Goal: Task Accomplishment & Management: Manage account settings

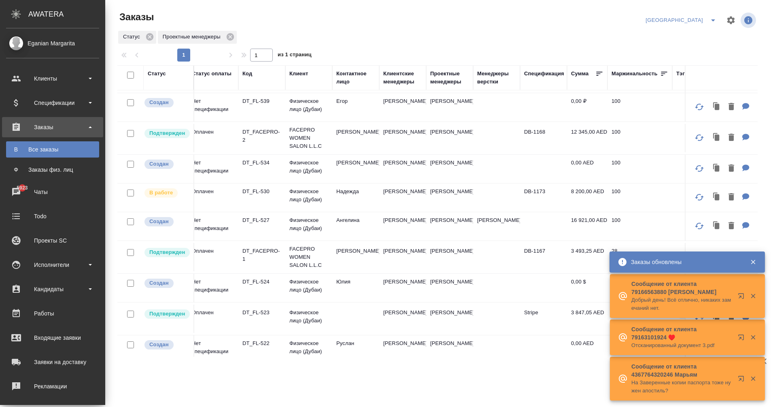
scroll to position [0, 6]
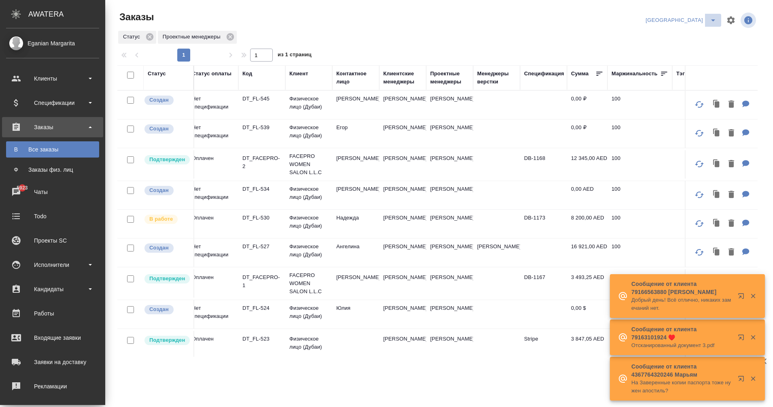
click at [710, 19] on icon "split button" at bounding box center [713, 20] width 10 height 10
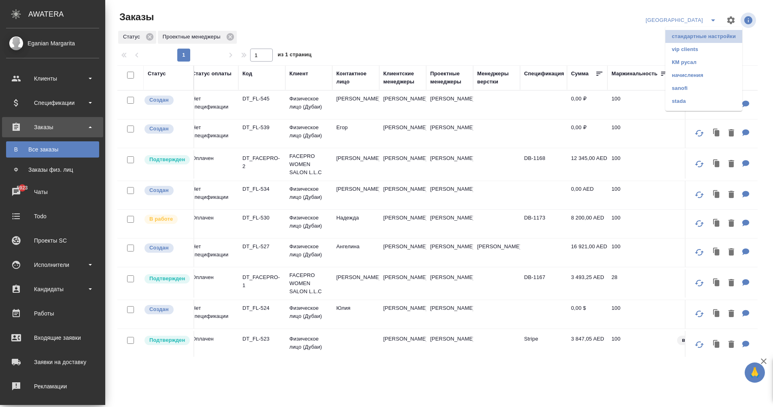
click at [697, 36] on li "стандартные настройки" at bounding box center [703, 36] width 77 height 13
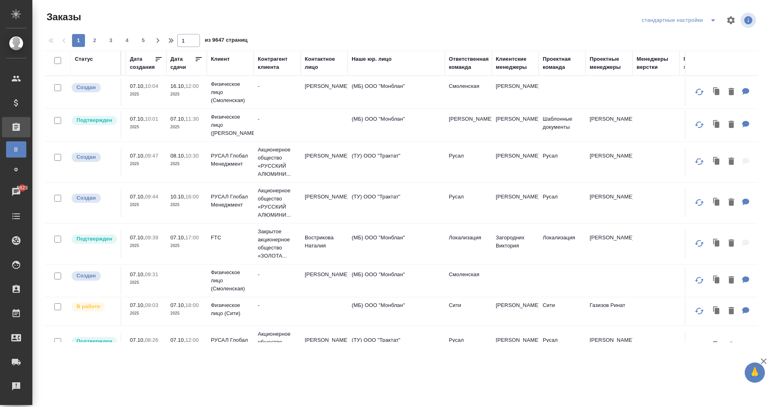
scroll to position [0, 232]
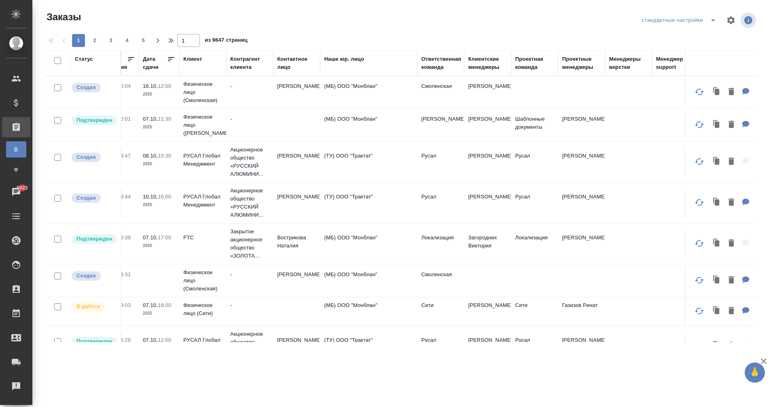
click at [482, 64] on div "Клиентские менеджеры" at bounding box center [487, 63] width 39 height 16
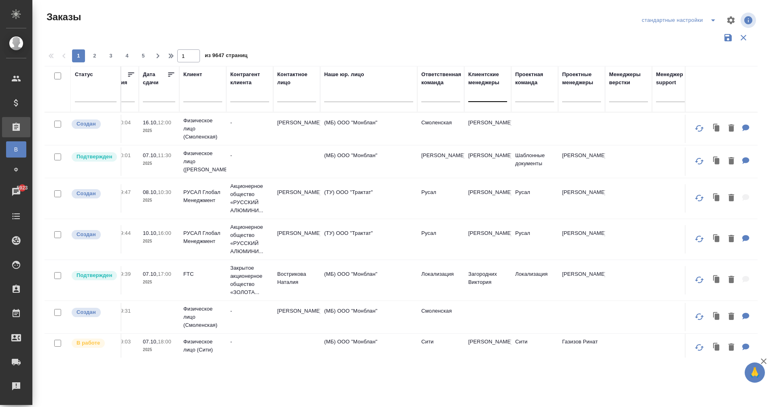
click at [483, 93] on div at bounding box center [487, 94] width 39 height 12
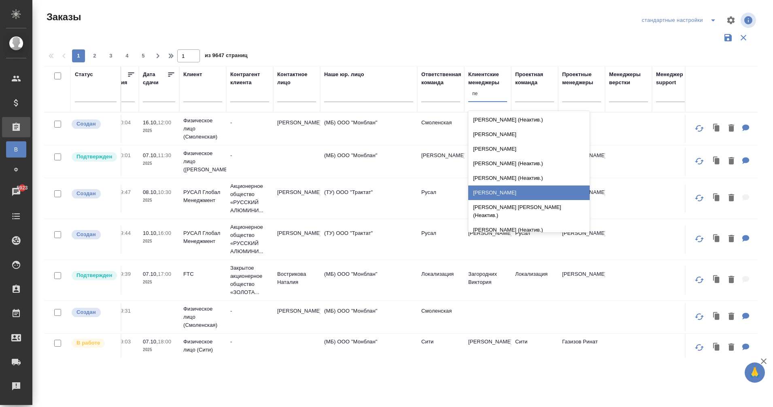
type input "п"
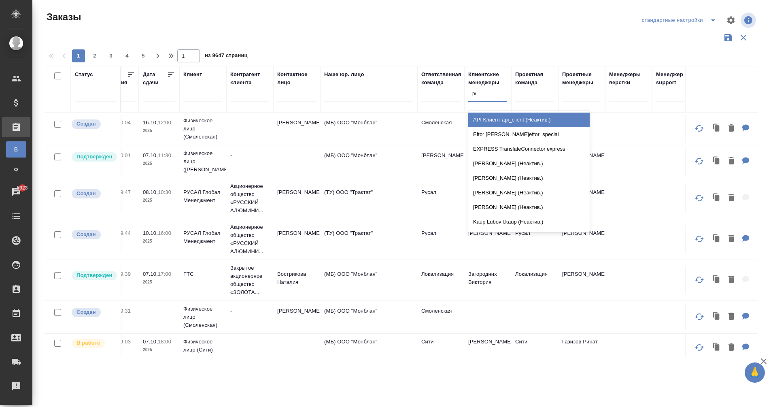
type input "petr"
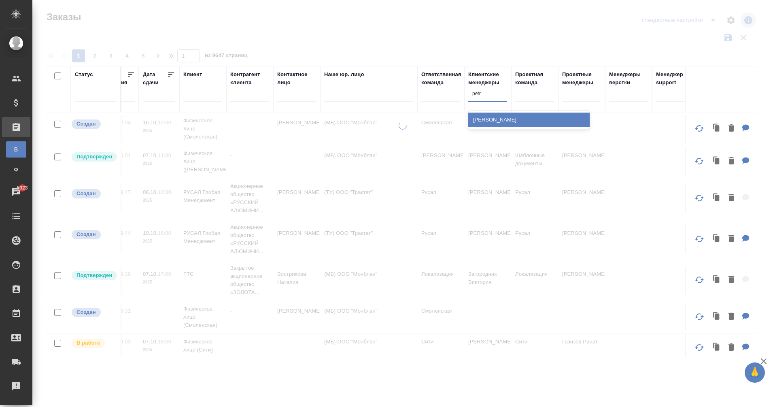
click at [511, 122] on div "[PERSON_NAME]" at bounding box center [528, 119] width 121 height 15
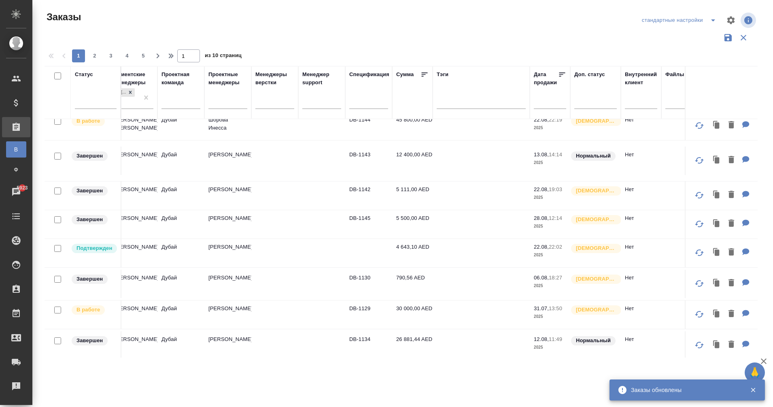
scroll to position [536, 586]
click at [411, 249] on td "4 643,10 AED" at bounding box center [412, 253] width 40 height 28
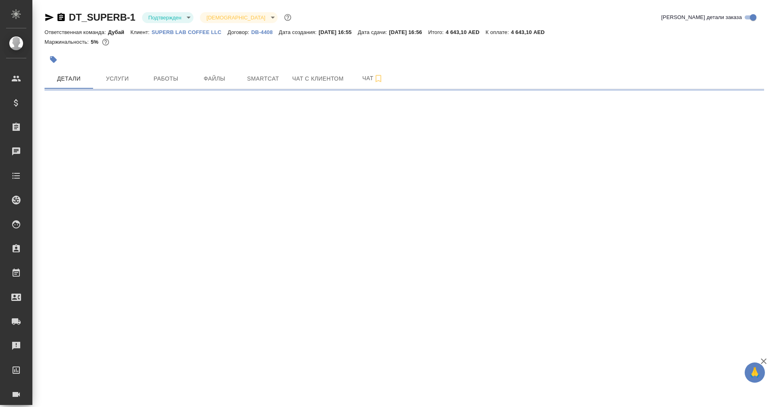
select select "RU"
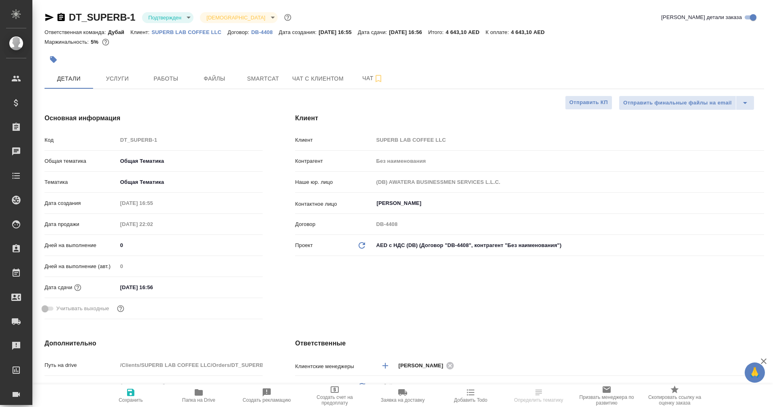
type textarea "x"
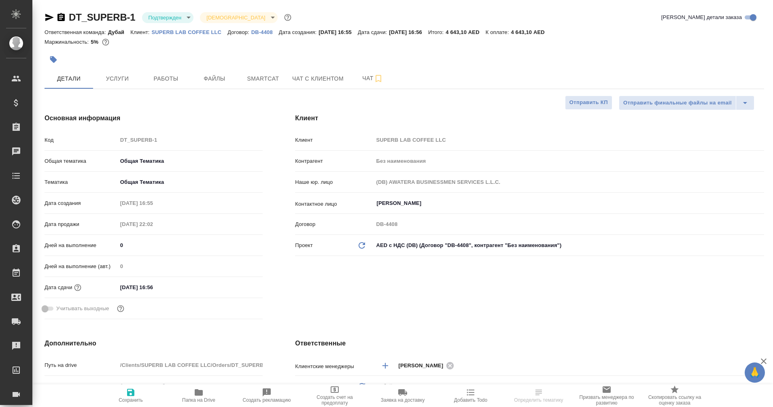
type textarea "x"
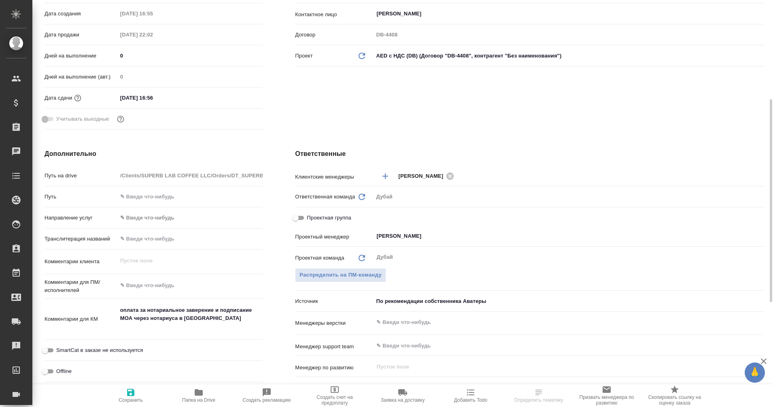
scroll to position [193, 0]
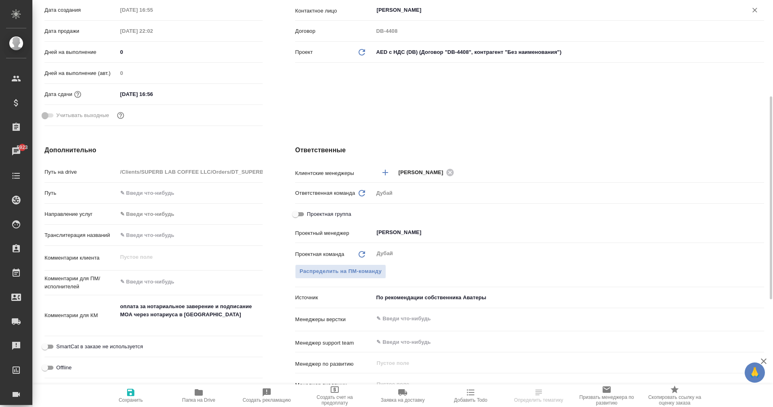
type textarea "x"
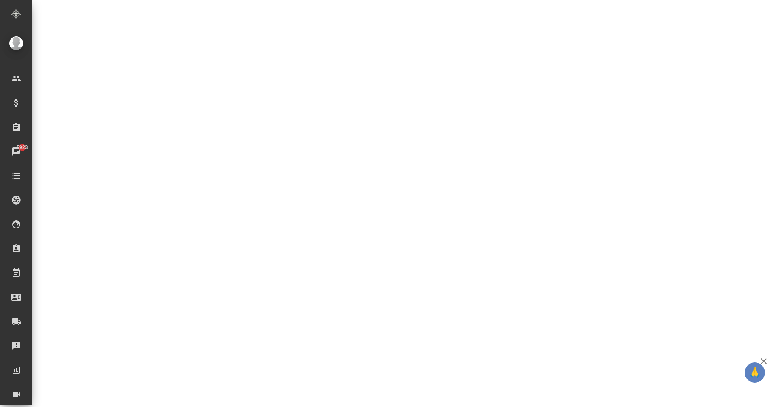
select select "RU"
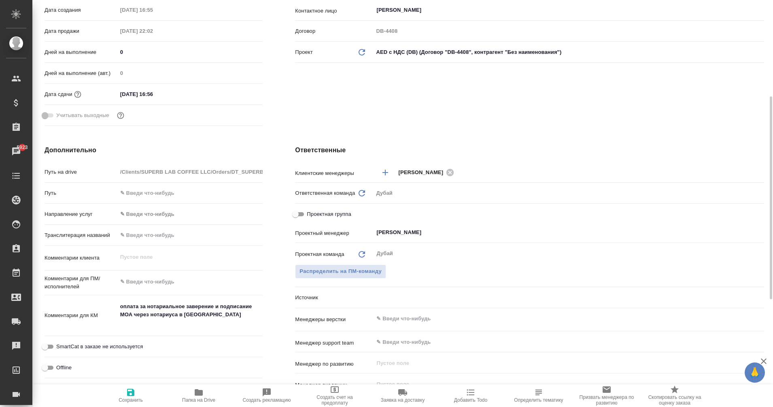
type textarea "x"
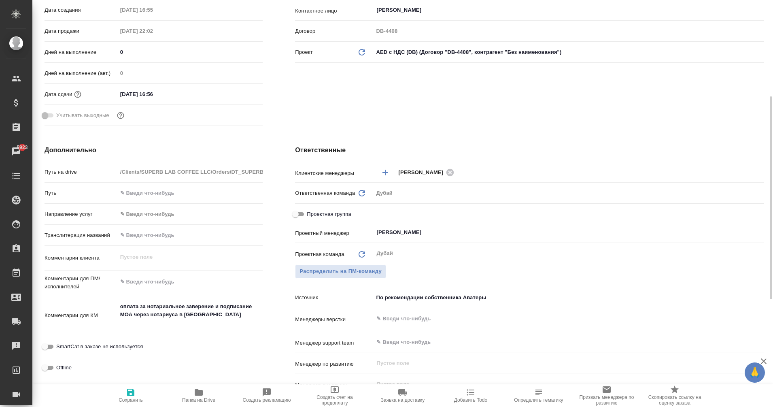
type textarea "x"
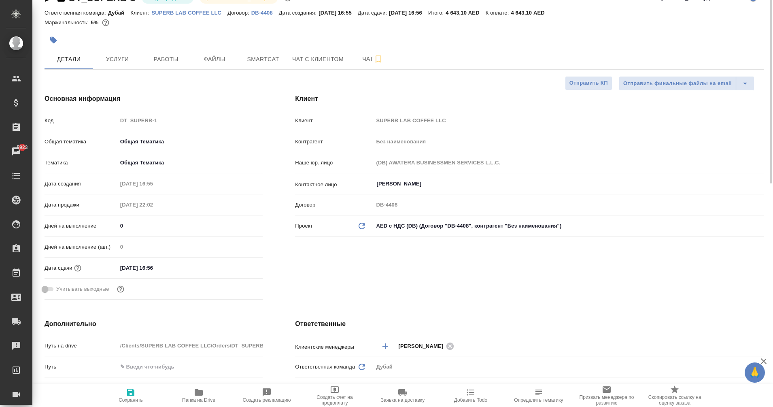
scroll to position [0, 0]
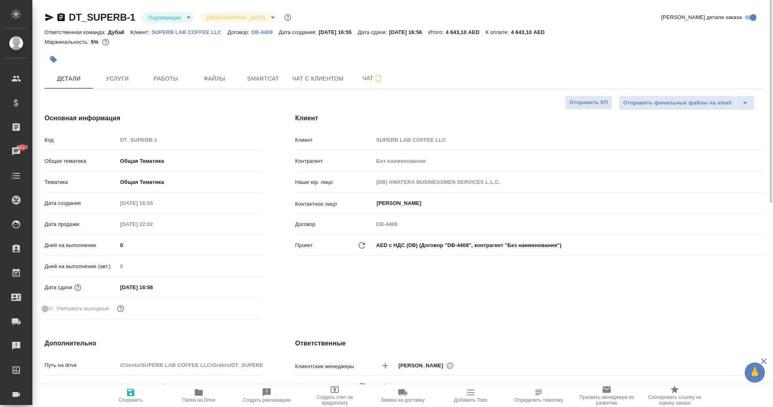
type textarea "x"
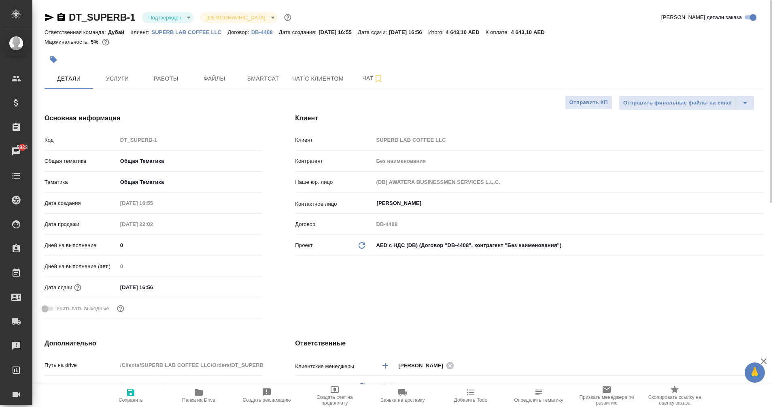
type textarea "x"
click at [49, 15] on icon "button" at bounding box center [50, 18] width 10 height 10
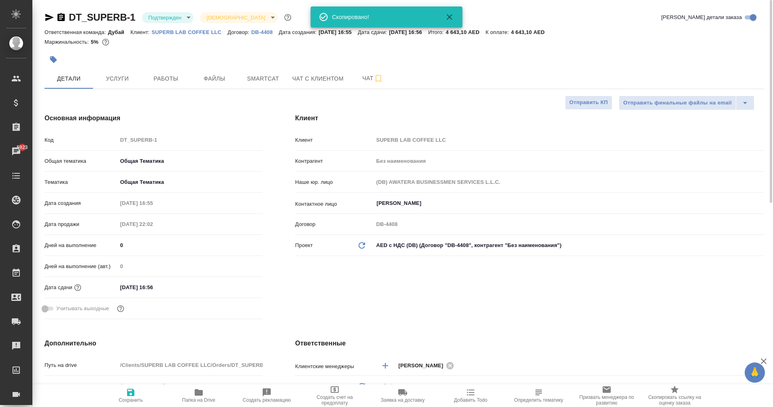
type textarea "x"
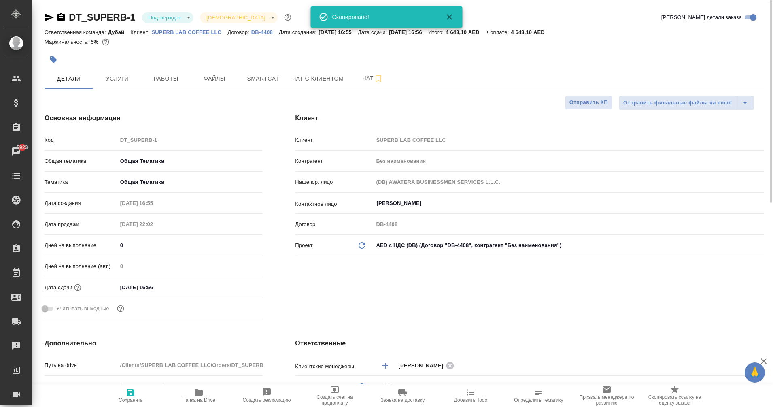
type textarea "x"
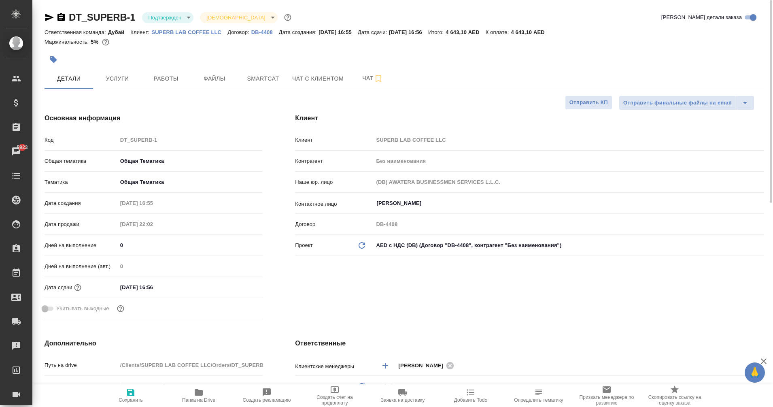
type textarea "x"
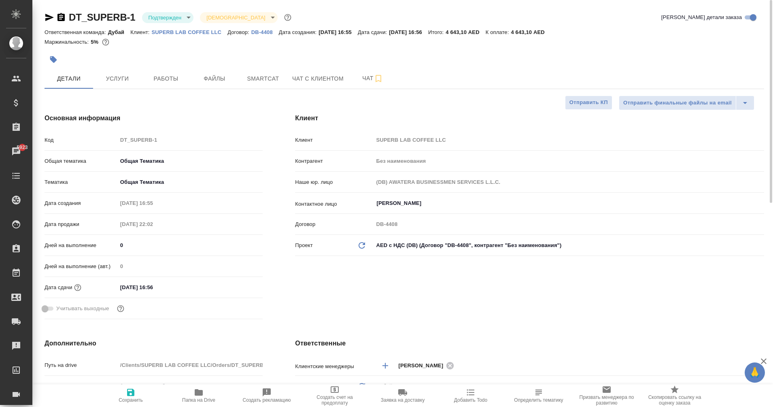
type textarea "x"
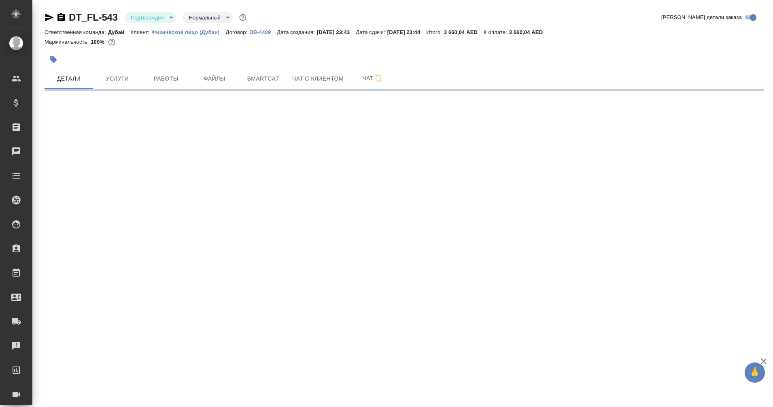
select select "RU"
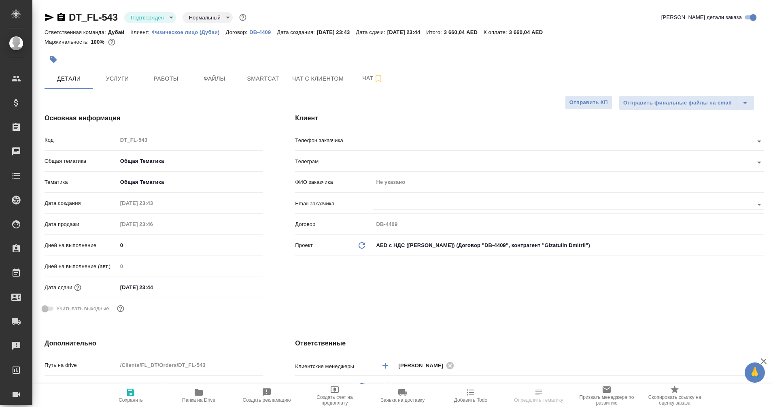
type textarea "x"
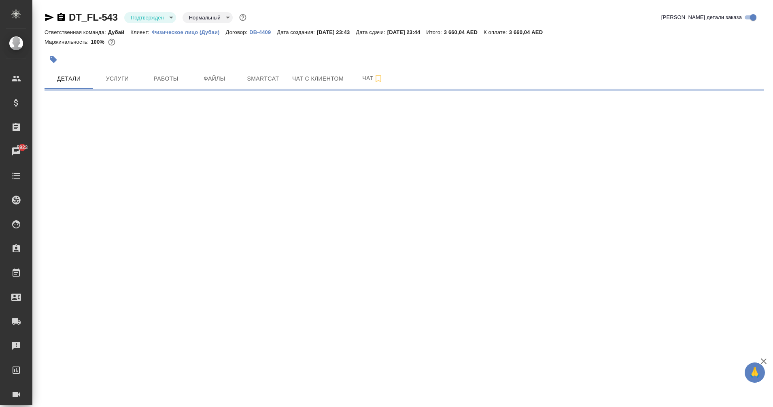
select select "RU"
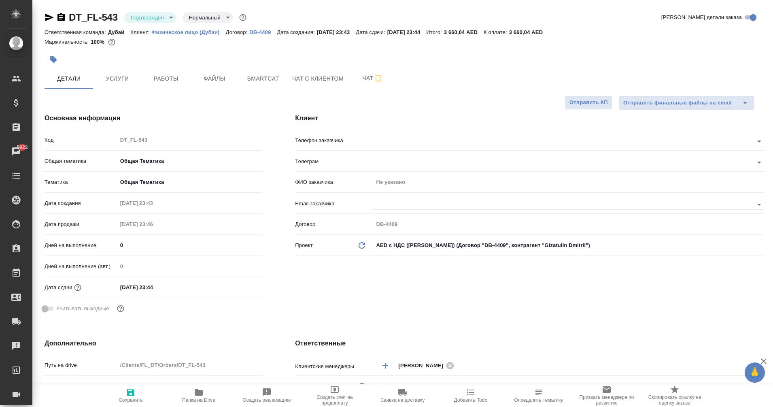
type textarea "x"
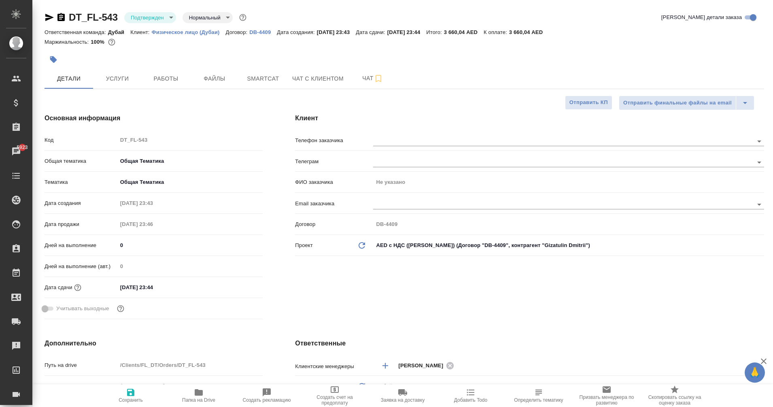
type textarea "x"
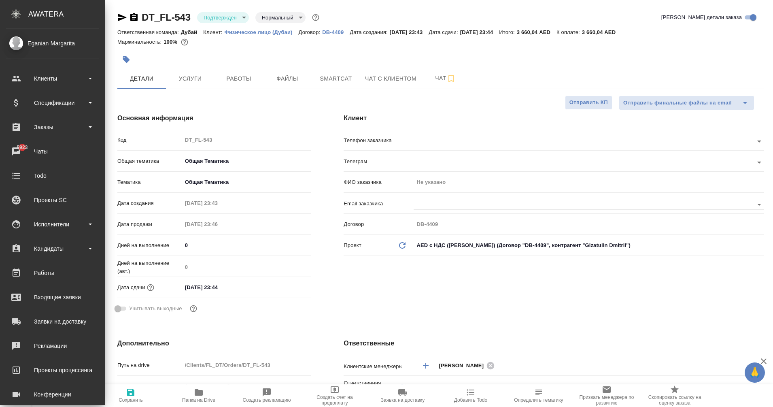
type textarea "x"
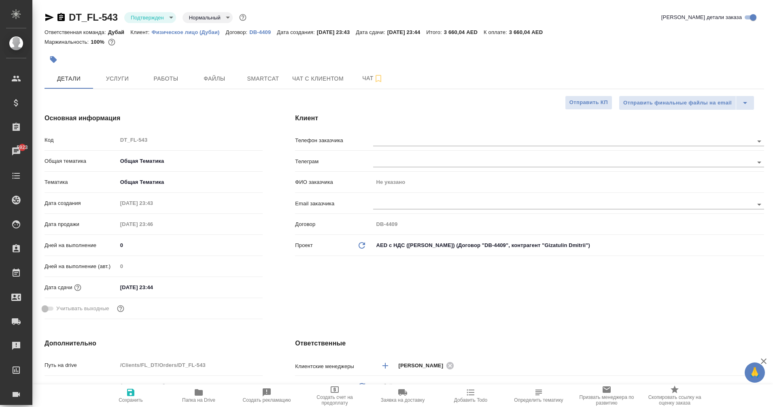
click at [48, 17] on icon "button" at bounding box center [49, 17] width 8 height 7
type textarea "x"
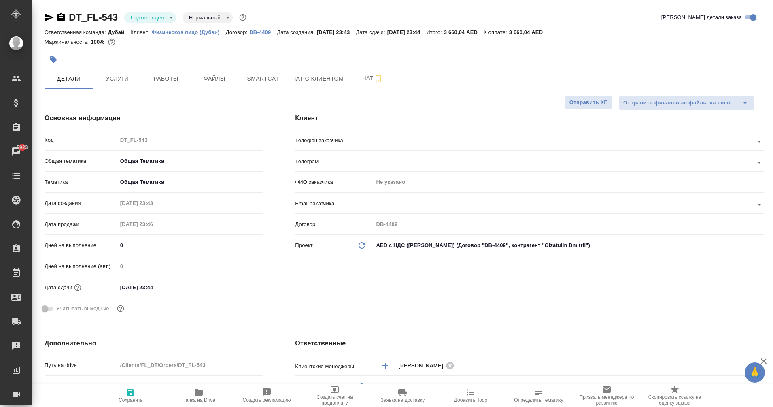
type textarea "x"
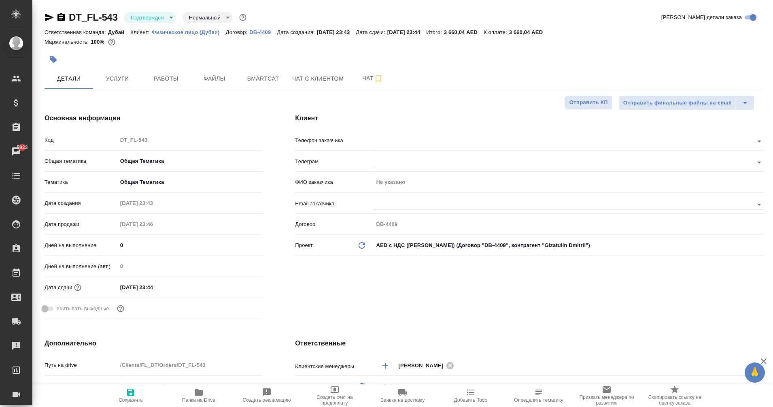
type textarea "x"
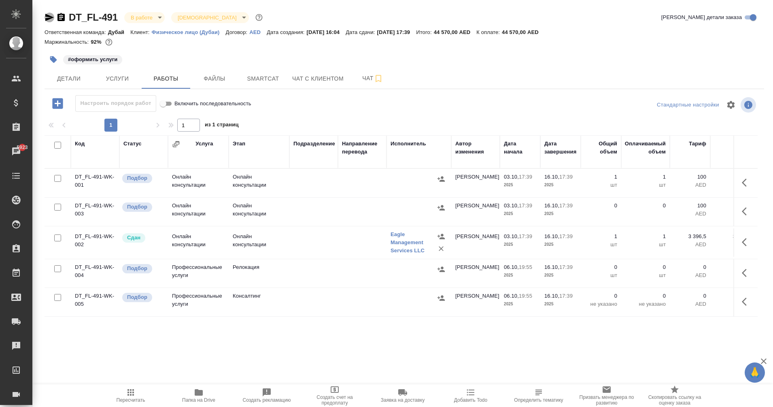
click at [50, 14] on icon "button" at bounding box center [50, 18] width 10 height 10
